Goal: Information Seeking & Learning: Understand process/instructions

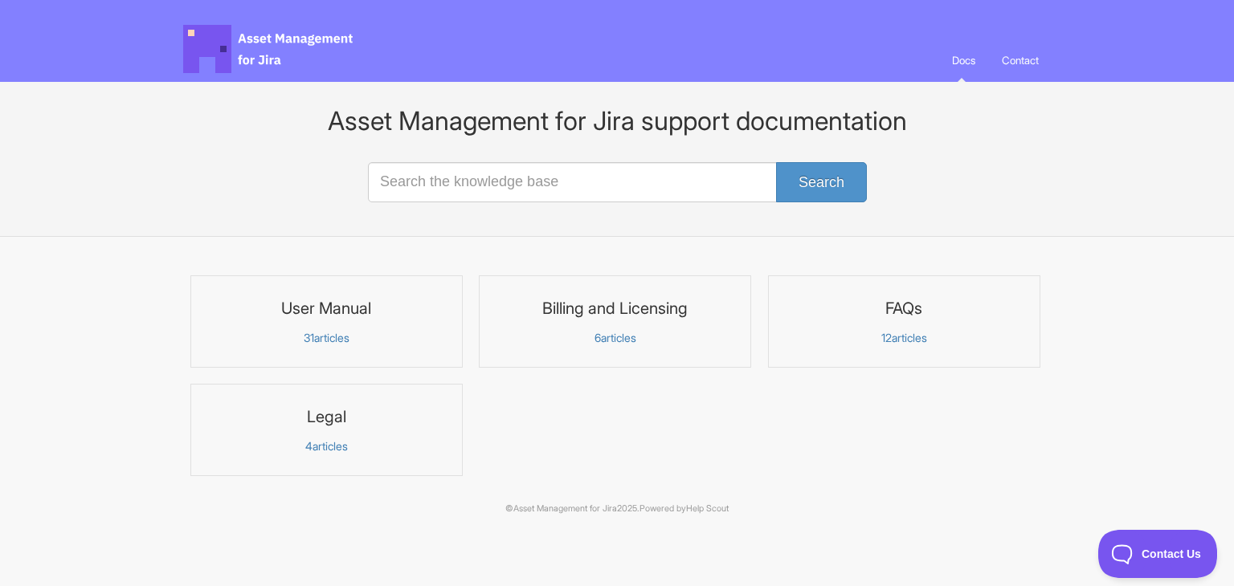
click at [337, 310] on h3 "User Manual" at bounding box center [326, 308] width 251 height 21
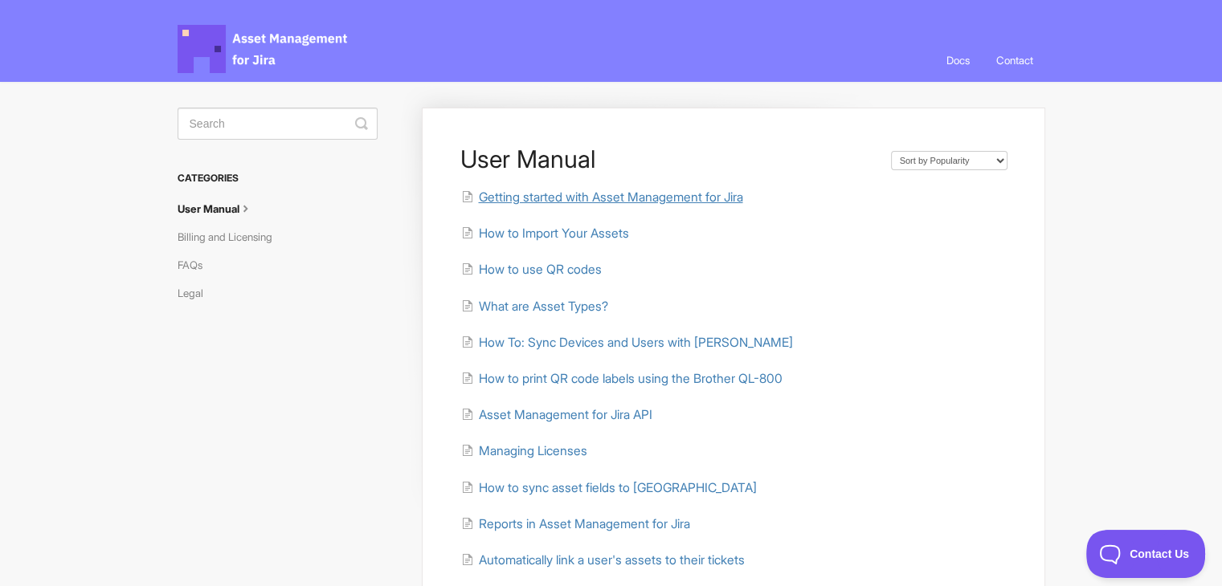
click at [647, 194] on span "Getting started with Asset Management for Jira" at bounding box center [610, 197] width 264 height 15
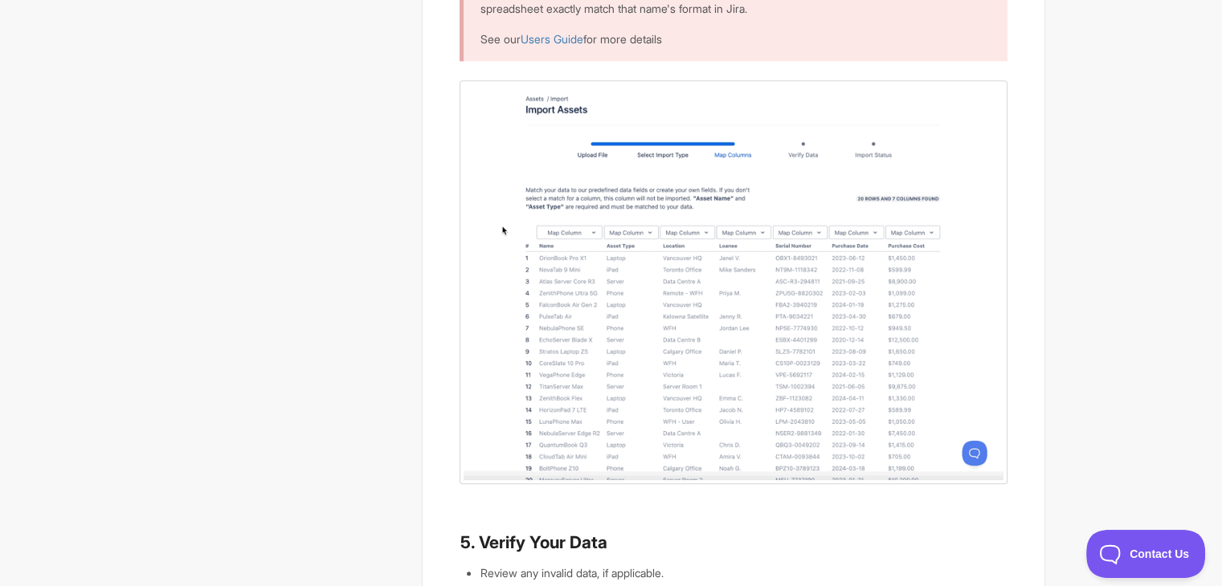
scroll to position [1687, 0]
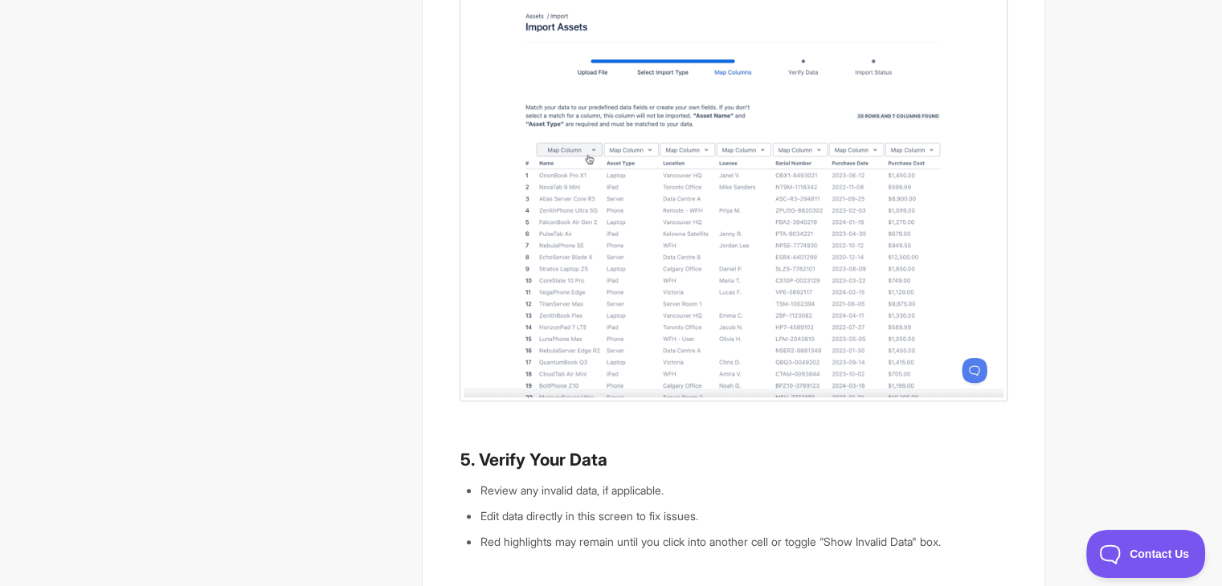
click at [799, 449] on h3 "5. Verify Your Data" at bounding box center [732, 460] width 547 height 22
